Goal: Find specific page/section: Find specific page/section

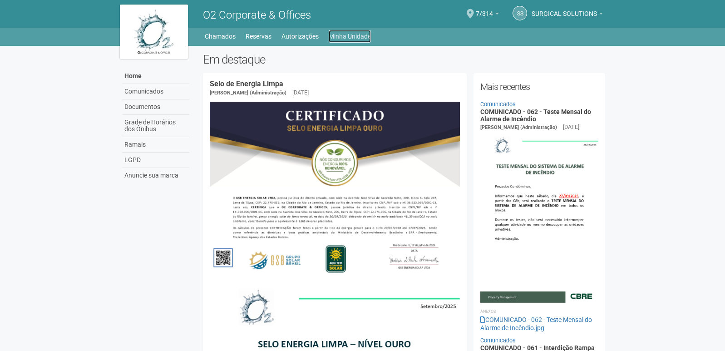
click at [347, 32] on link "Minha Unidade" at bounding box center [350, 36] width 42 height 13
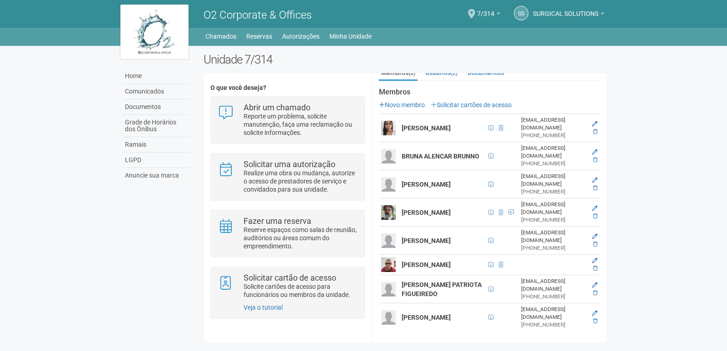
scroll to position [176, 0]
drag, startPoint x: 605, startPoint y: 208, endPoint x: 606, endPoint y: 214, distance: 6.6
click at [606, 214] on div "Unidade 7/314 O que você deseja? Abrir um chamado Reporte um problema, solicite…" at bounding box center [405, 200] width 417 height 294
drag, startPoint x: 602, startPoint y: 214, endPoint x: 610, endPoint y: 212, distance: 7.9
click at [609, 213] on div "Unidade 7/314 O que você deseja? Abrir um chamado Reporte um problema, solicite…" at bounding box center [405, 200] width 417 height 294
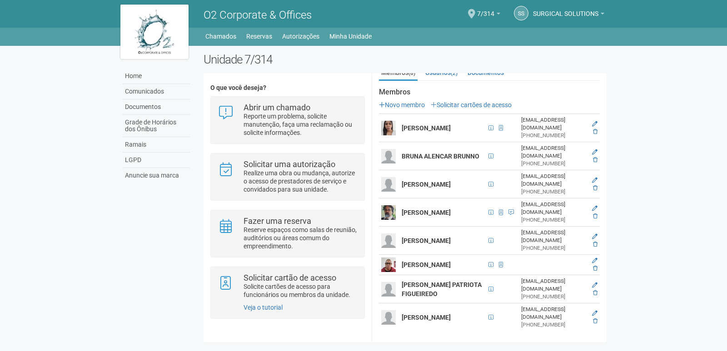
click at [605, 212] on div "**********" at bounding box center [489, 207] width 235 height 269
click at [605, 212] on div "Membros (8) Usuários (2) Documentos Membros Novo membro Solicitar cartões de ac…" at bounding box center [489, 201] width 234 height 270
